Goal: Information Seeking & Learning: Learn about a topic

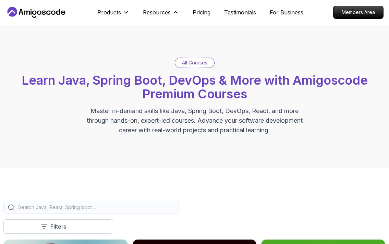
click at [165, 15] on p "Resources" at bounding box center [157, 12] width 28 height 8
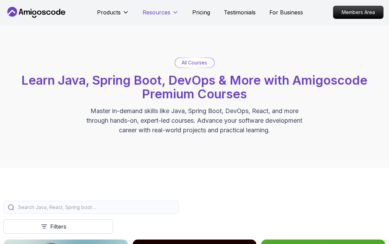
click at [165, 15] on p "Resources" at bounding box center [157, 12] width 28 height 8
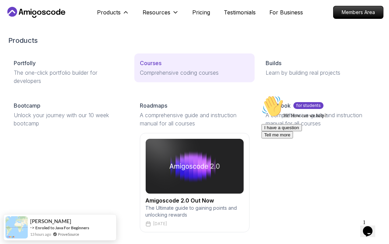
click at [157, 67] on link "Courses Comprehensive coding courses" at bounding box center [194, 67] width 120 height 29
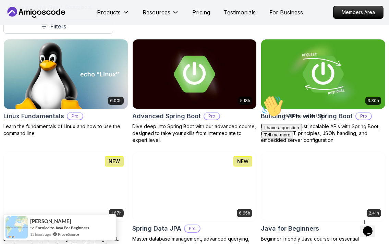
scroll to position [248, 0]
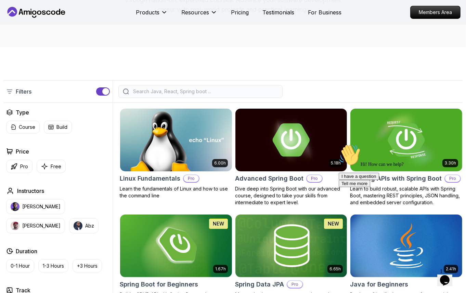
scroll to position [90, 0]
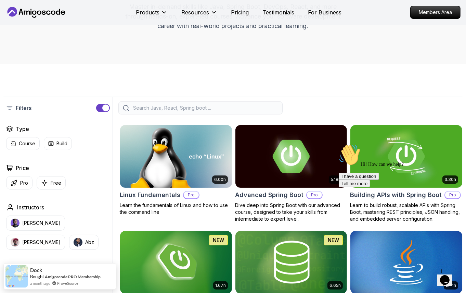
click at [142, 107] on input "search" at bounding box center [205, 107] width 147 height 7
click at [144, 107] on input "search" at bounding box center [205, 107] width 147 height 7
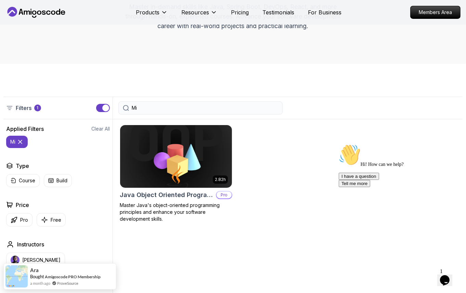
type input "M"
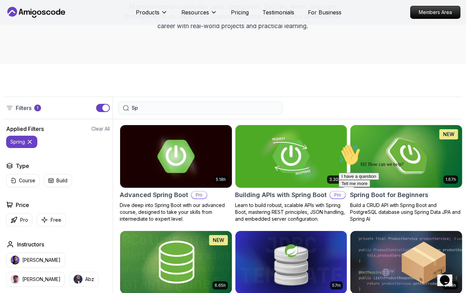
type input "S"
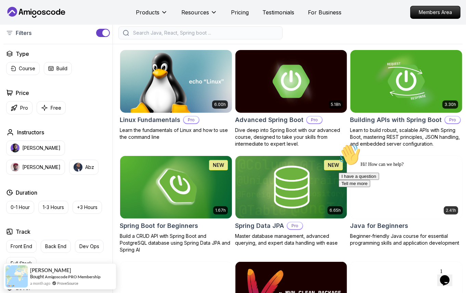
scroll to position [166, 0]
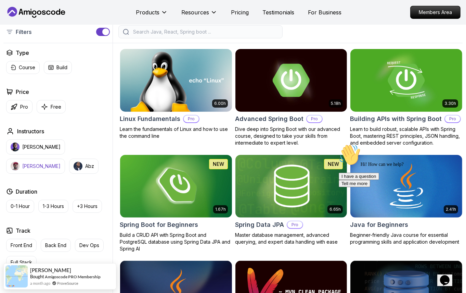
click at [65, 158] on button "[PERSON_NAME]" at bounding box center [35, 165] width 59 height 15
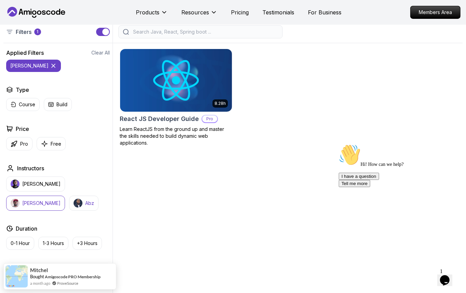
click at [69, 208] on button "Abz" at bounding box center [83, 202] width 29 height 15
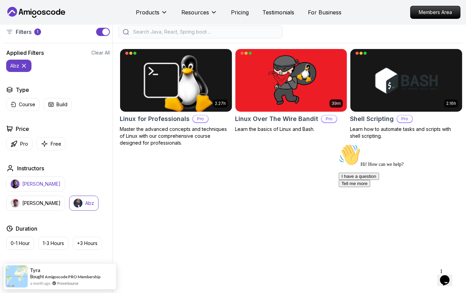
click at [50, 186] on p "[PERSON_NAME]" at bounding box center [41, 183] width 38 height 7
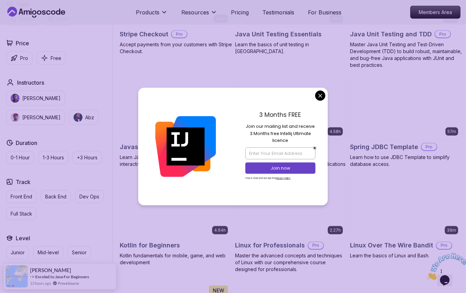
scroll to position [1179, 0]
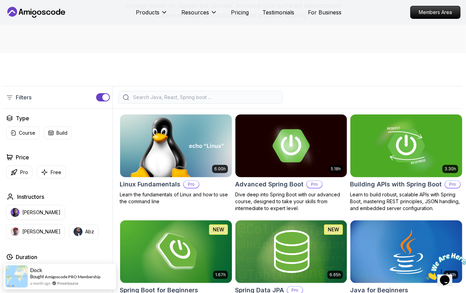
scroll to position [106, 0]
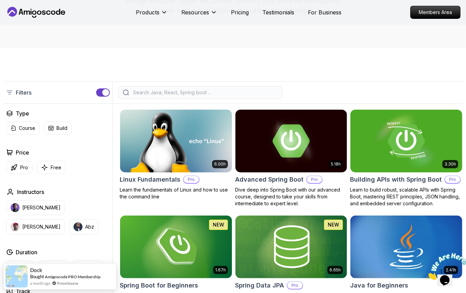
click at [105, 93] on div "button" at bounding box center [105, 92] width 7 height 7
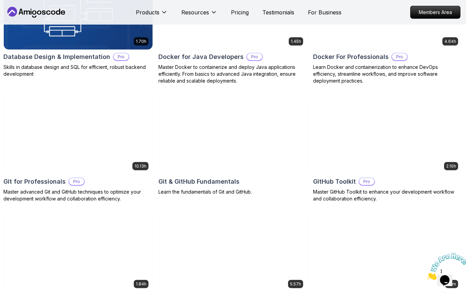
scroll to position [0, 0]
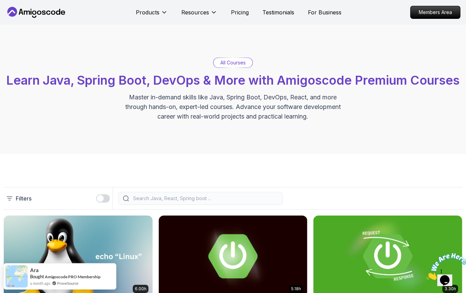
click at [227, 64] on p "All Courses" at bounding box center [232, 62] width 25 height 7
